Goal: Use online tool/utility: Utilize a website feature to perform a specific function

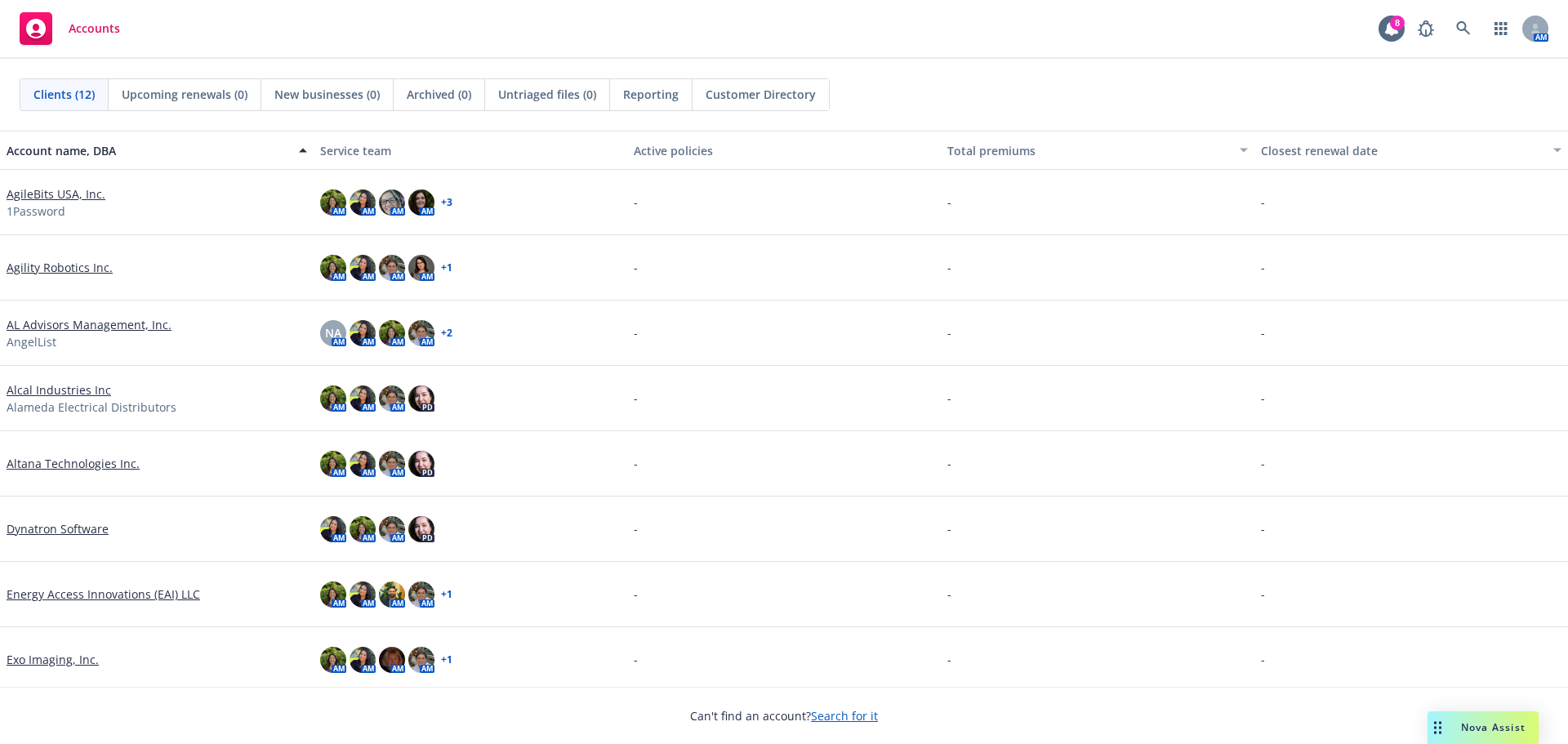
click at [66, 664] on link "Exo Imaging, Inc." at bounding box center [53, 659] width 92 height 17
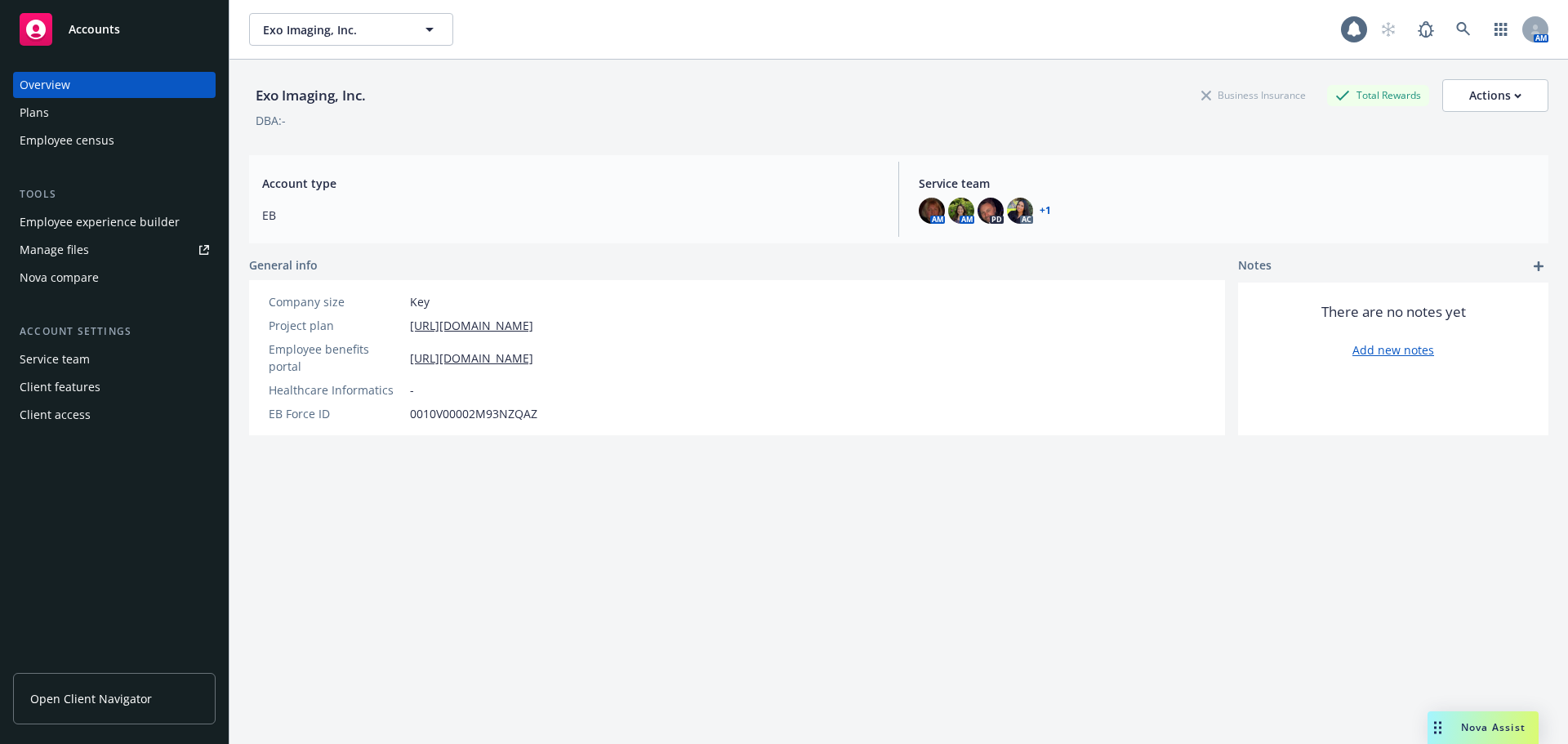
click at [106, 292] on div "Overview Plans Employee census Tools Employee experience builder Manage files N…" at bounding box center [114, 249] width 203 height 356
click at [108, 277] on div "Nova compare" at bounding box center [115, 278] width 190 height 26
